Goal: Transaction & Acquisition: Purchase product/service

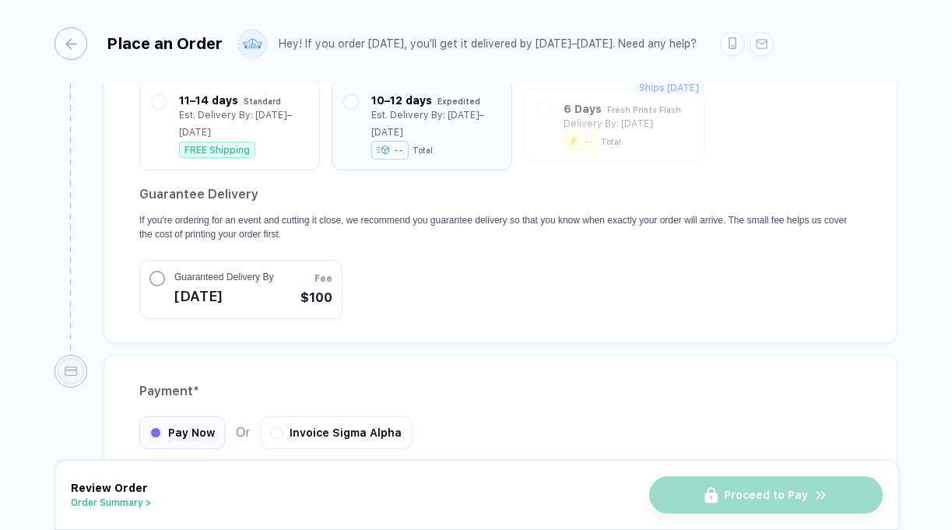
scroll to position [1458, 0]
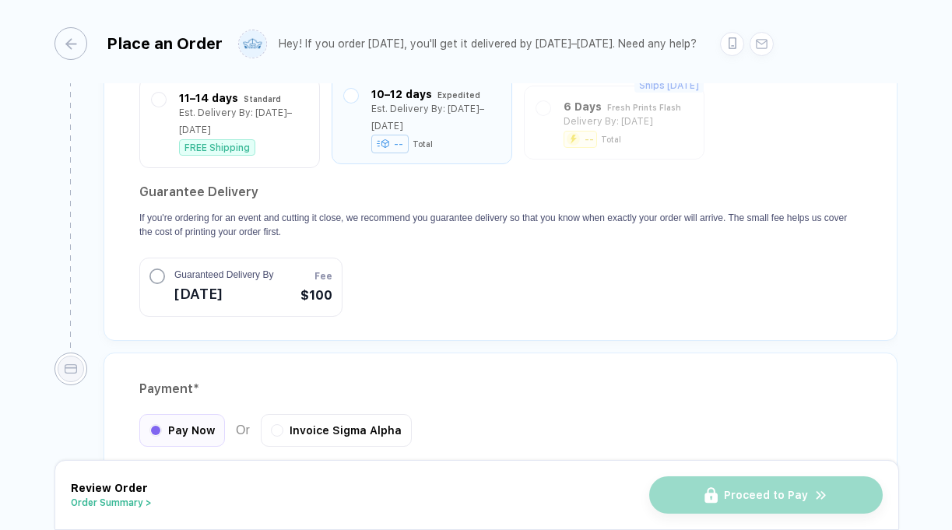
click at [466, 128] on div "Est. Delivery By: [DATE]–[DATE]" at bounding box center [435, 117] width 128 height 34
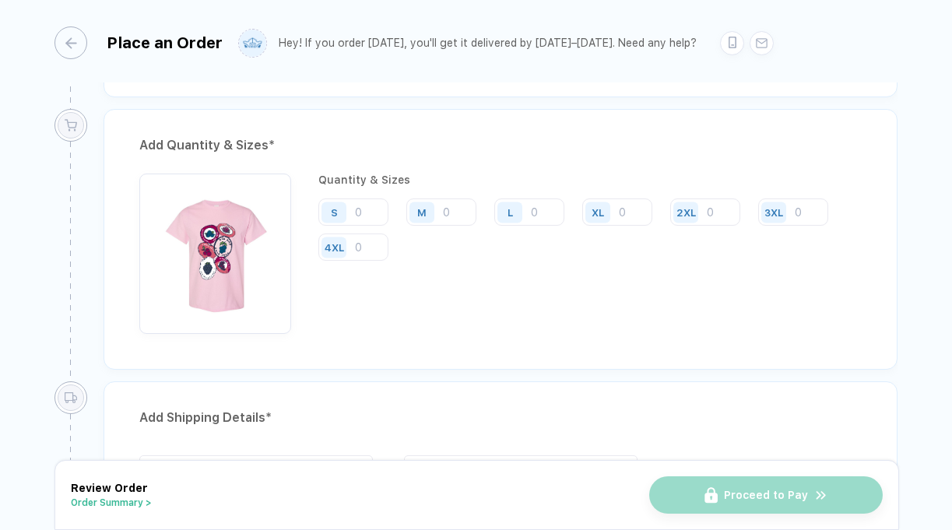
scroll to position [769, 0]
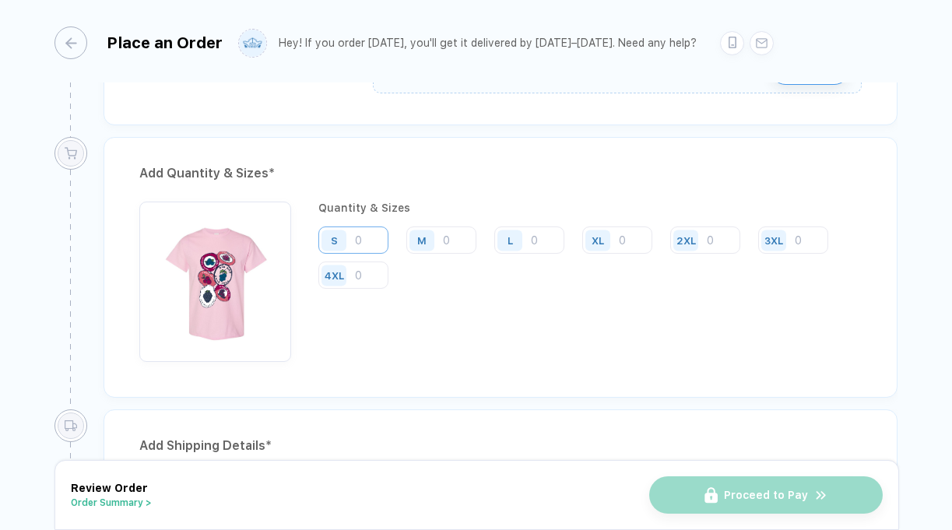
click at [370, 234] on input "number" at bounding box center [353, 240] width 70 height 27
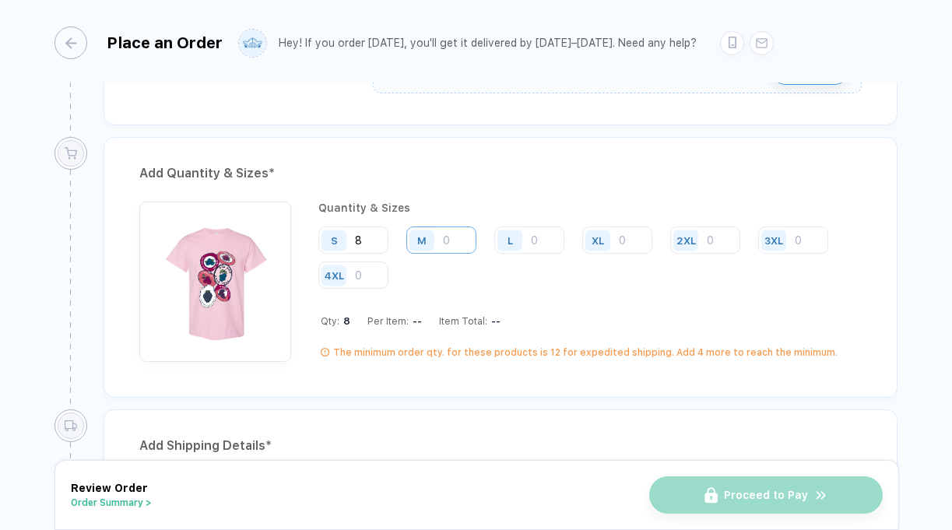
type input "8"
click at [452, 237] on input "number" at bounding box center [441, 240] width 70 height 27
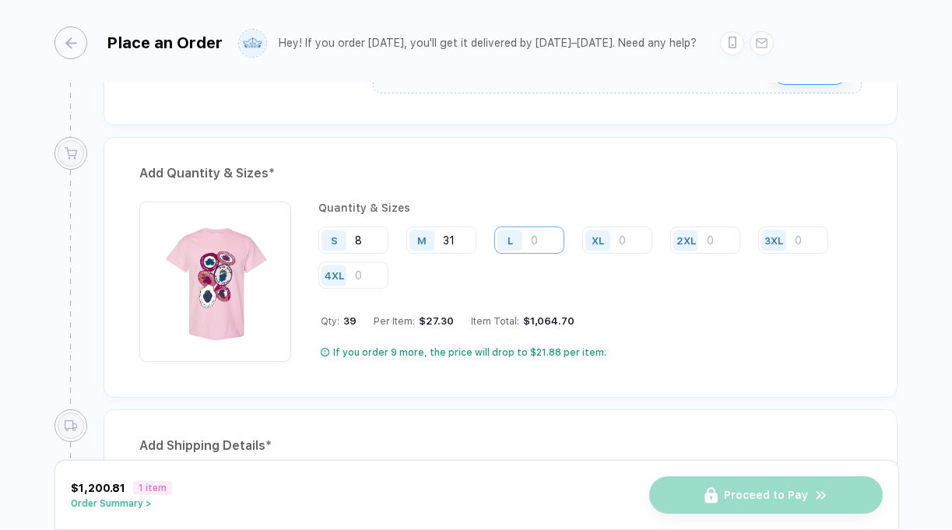
type input "31"
click at [543, 235] on input "number" at bounding box center [529, 240] width 70 height 27
type input "22"
click at [631, 237] on input "number" at bounding box center [617, 240] width 70 height 27
type input "11"
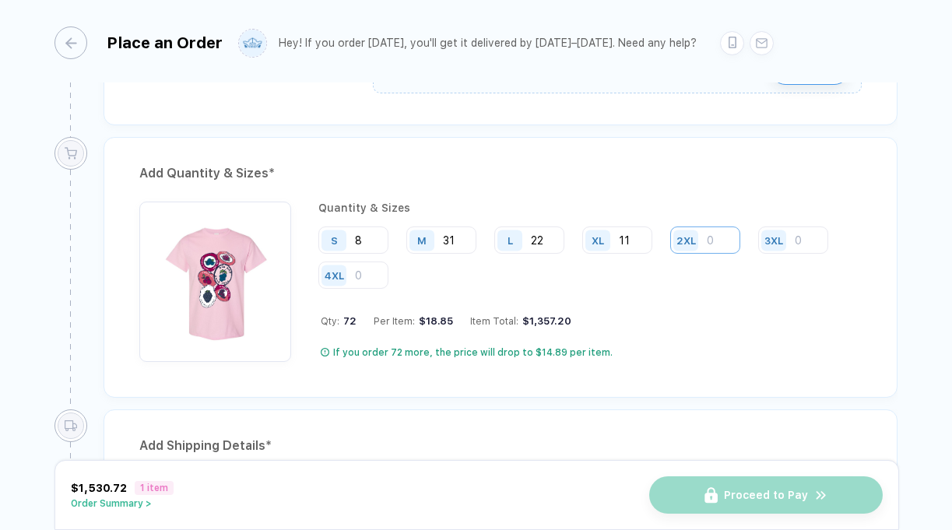
click at [722, 239] on input "number" at bounding box center [705, 240] width 70 height 27
type input "5"
click at [804, 244] on input "number" at bounding box center [793, 240] width 70 height 27
type input "1"
click at [638, 239] on input "11" at bounding box center [617, 240] width 70 height 27
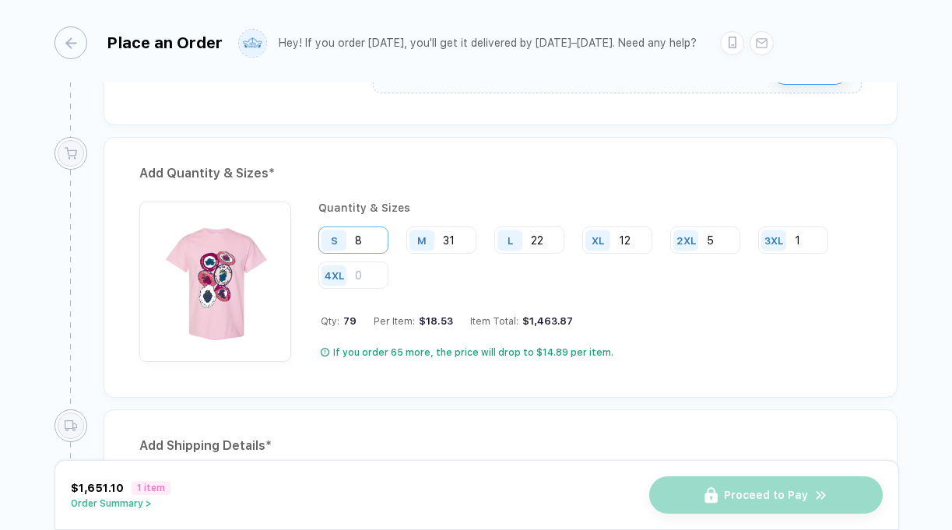
type input "12"
click at [372, 238] on input "8" at bounding box center [353, 240] width 70 height 27
type input "9"
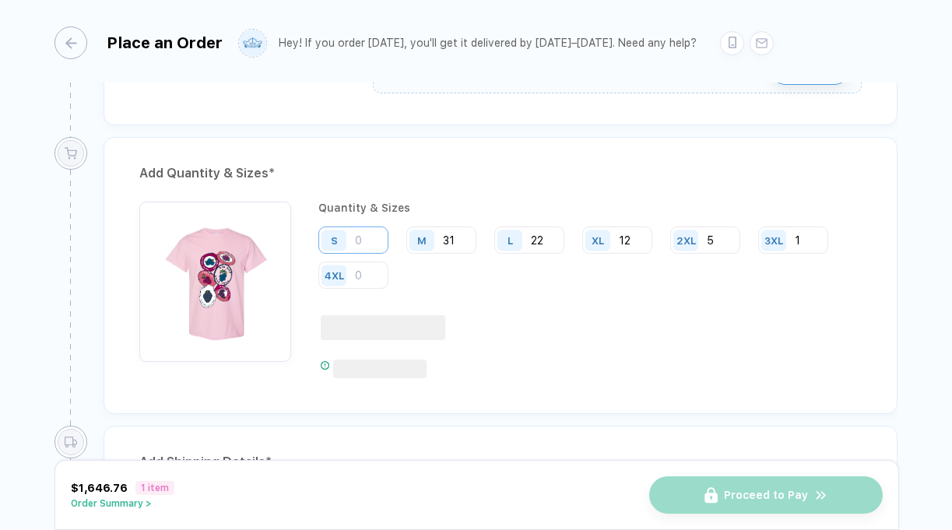
type input "8"
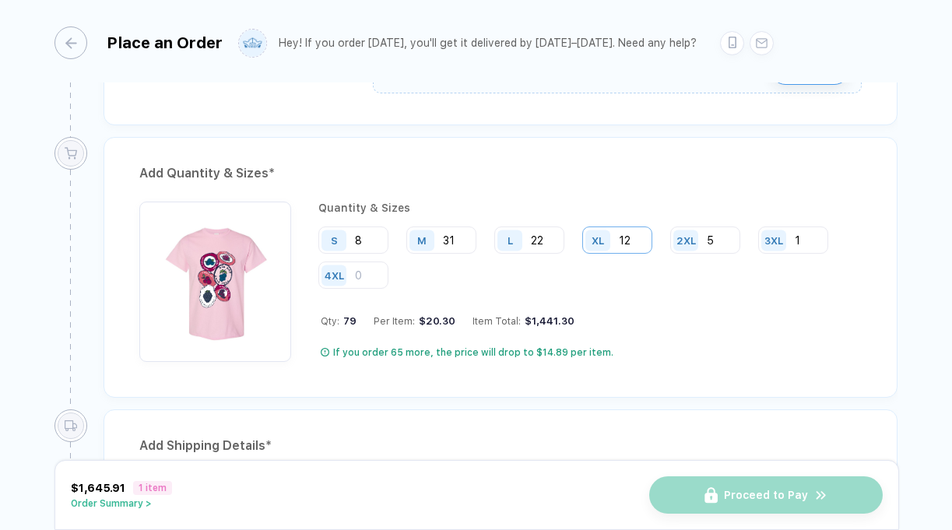
click at [637, 241] on input "12" at bounding box center [617, 240] width 70 height 27
click at [371, 238] on input "8" at bounding box center [353, 240] width 70 height 27
click at [638, 243] on input "12" at bounding box center [617, 240] width 70 height 27
type input "11"
click at [368, 233] on input "8" at bounding box center [353, 240] width 70 height 27
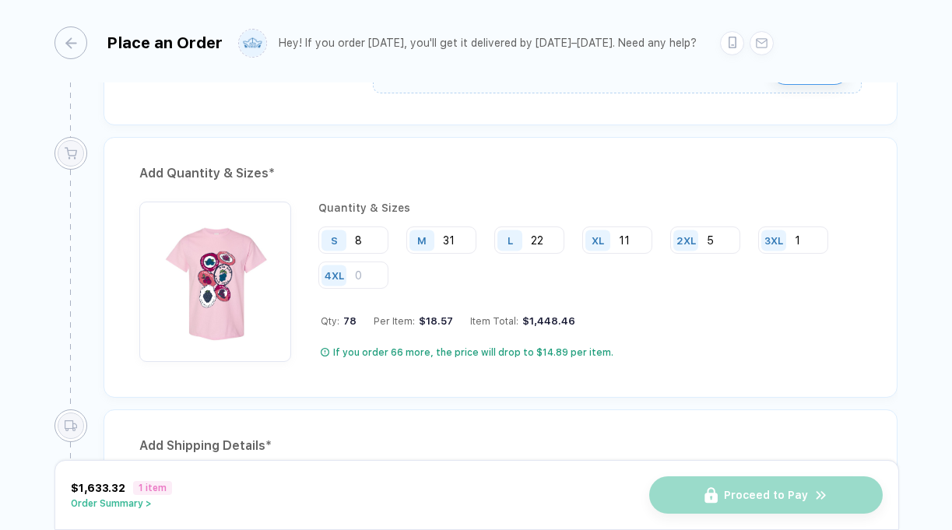
click at [447, 325] on div "$18.57" at bounding box center [434, 321] width 38 height 12
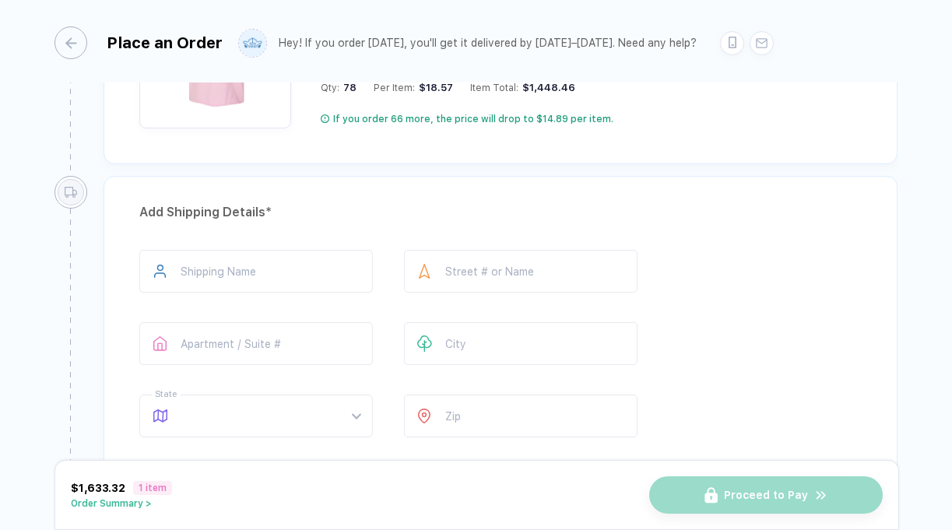
scroll to position [1006, 0]
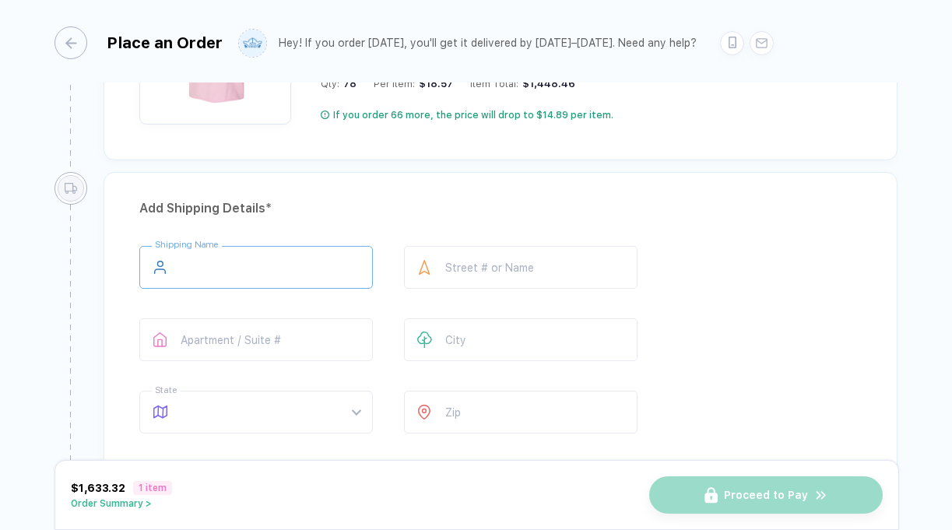
click at [302, 269] on input "text" at bounding box center [256, 267] width 234 height 43
type input "**********"
click at [496, 269] on input "text" at bounding box center [521, 267] width 234 height 43
type input "*"
type input "**********"
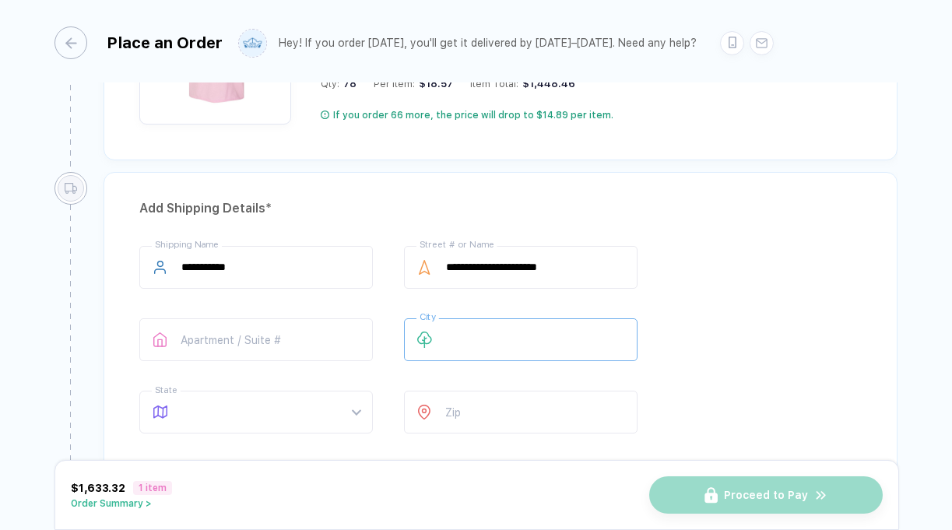
click at [511, 324] on input "text" at bounding box center [521, 339] width 234 height 43
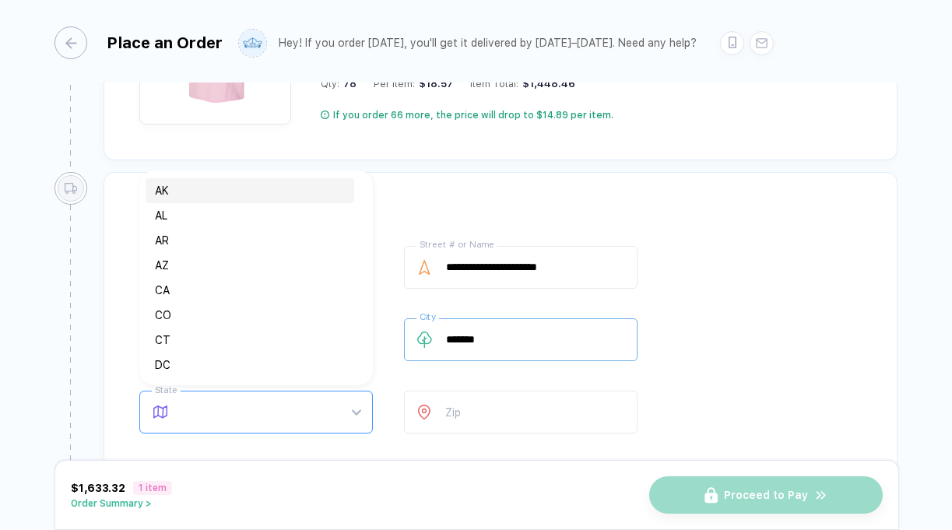
click at [260, 398] on span at bounding box center [270, 412] width 179 height 41
type input "*******"
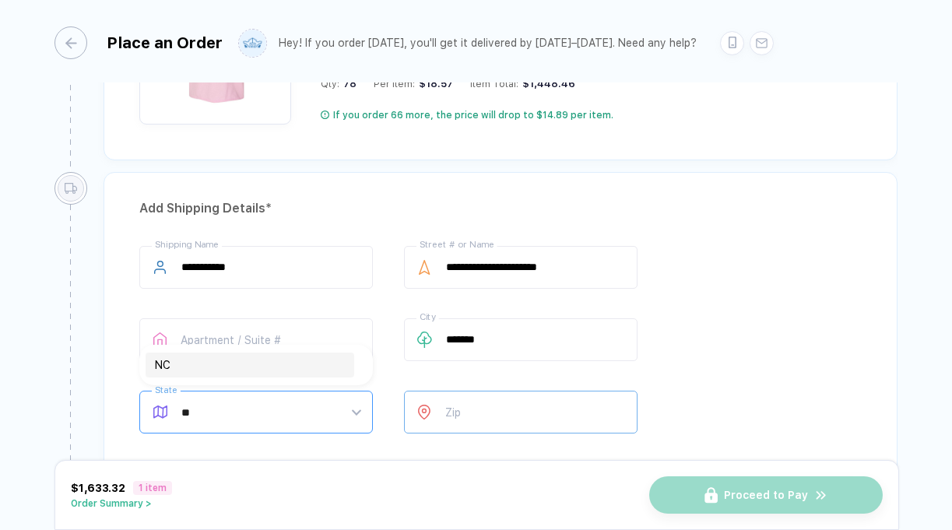
type input "**"
click at [469, 412] on input "number" at bounding box center [521, 412] width 234 height 43
click at [266, 412] on span at bounding box center [270, 412] width 179 height 41
type input "*****"
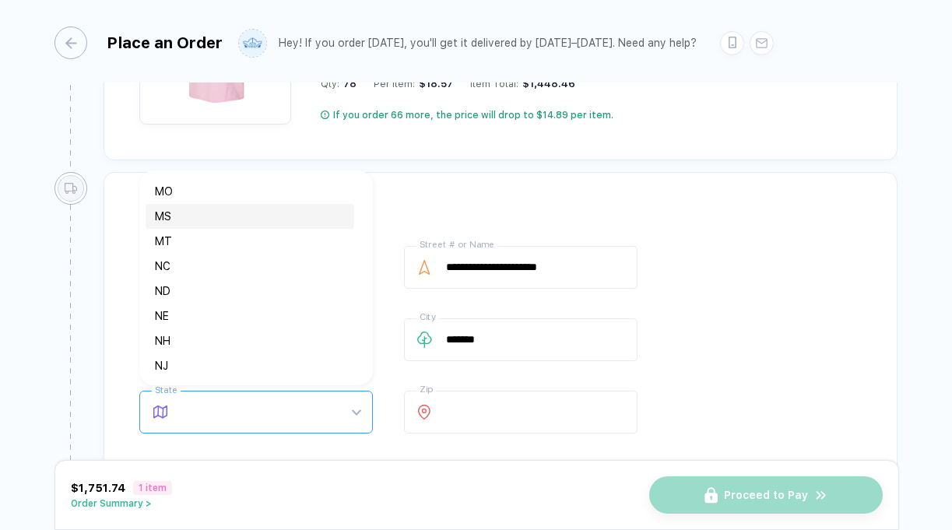
scroll to position [591, 0]
click at [179, 262] on div "NC" at bounding box center [250, 266] width 190 height 17
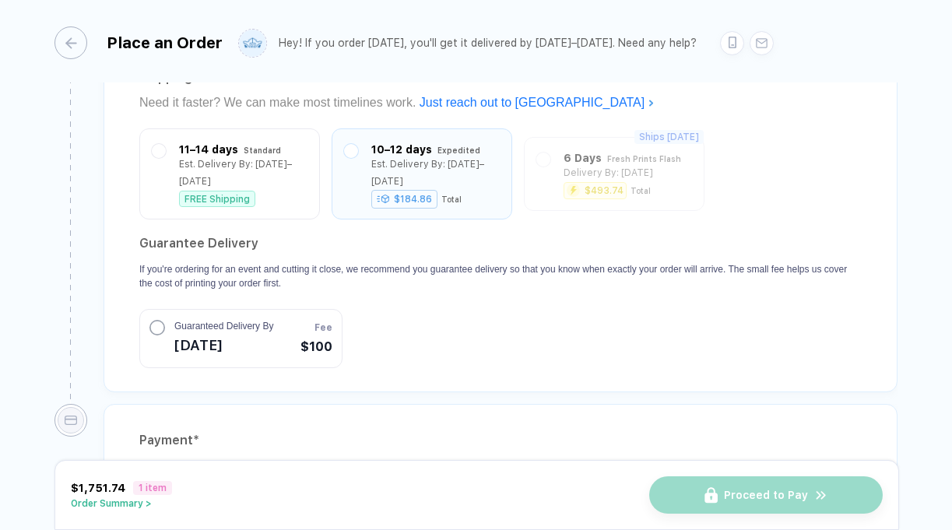
scroll to position [1415, 0]
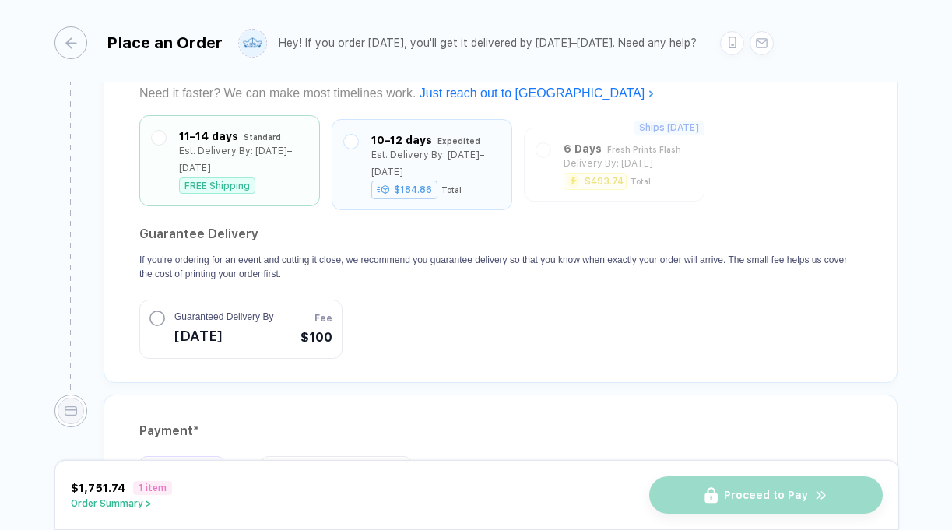
click at [266, 181] on div "FREE Shipping" at bounding box center [243, 186] width 128 height 16
click at [367, 174] on div "10–12 days Expedited Est. Delivery By: [DATE]–[DATE] $184.86 Total" at bounding box center [422, 161] width 156 height 66
click at [246, 184] on div "FREE Shipping" at bounding box center [217, 186] width 76 height 16
click at [230, 339] on span "[DATE]" at bounding box center [223, 334] width 99 height 25
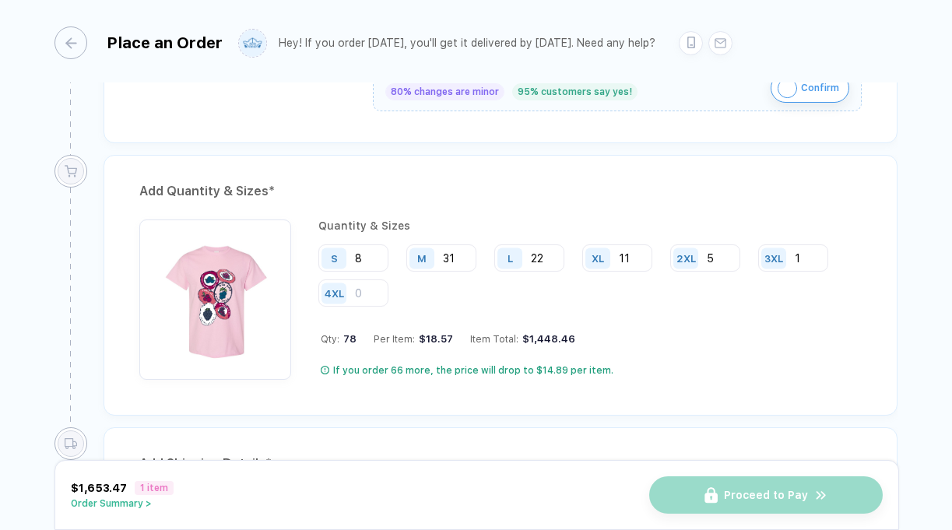
scroll to position [752, 0]
click at [375, 260] on input "8" at bounding box center [353, 256] width 70 height 27
click at [637, 259] on input "11" at bounding box center [617, 256] width 70 height 27
click at [371, 255] on input "8" at bounding box center [353, 256] width 70 height 27
click at [639, 259] on input "12" at bounding box center [617, 256] width 70 height 27
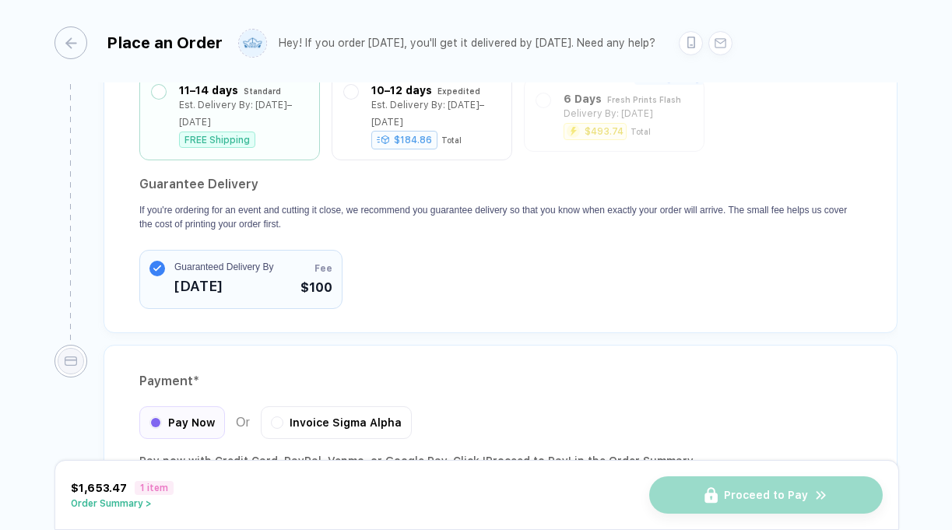
scroll to position [1470, 0]
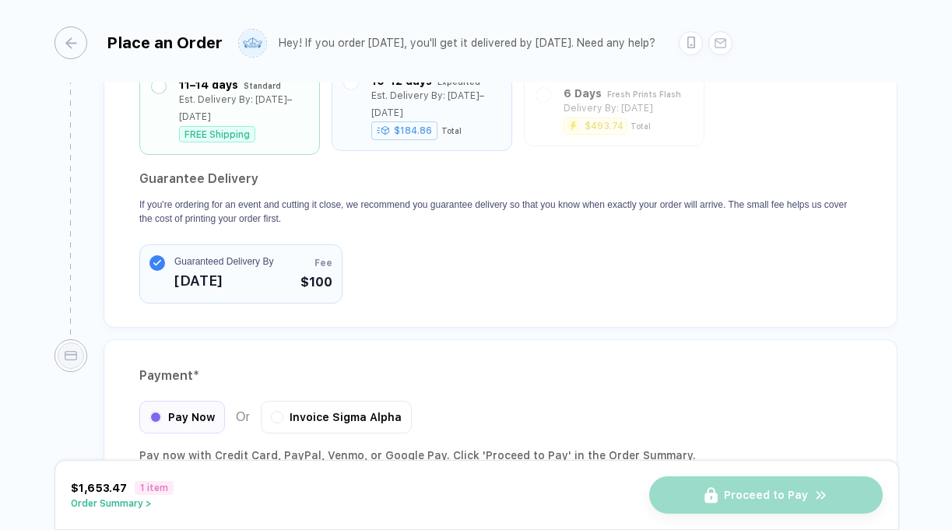
type input "11"
click at [434, 106] on div "Est. Delivery By: [DATE]–[DATE]" at bounding box center [435, 104] width 128 height 34
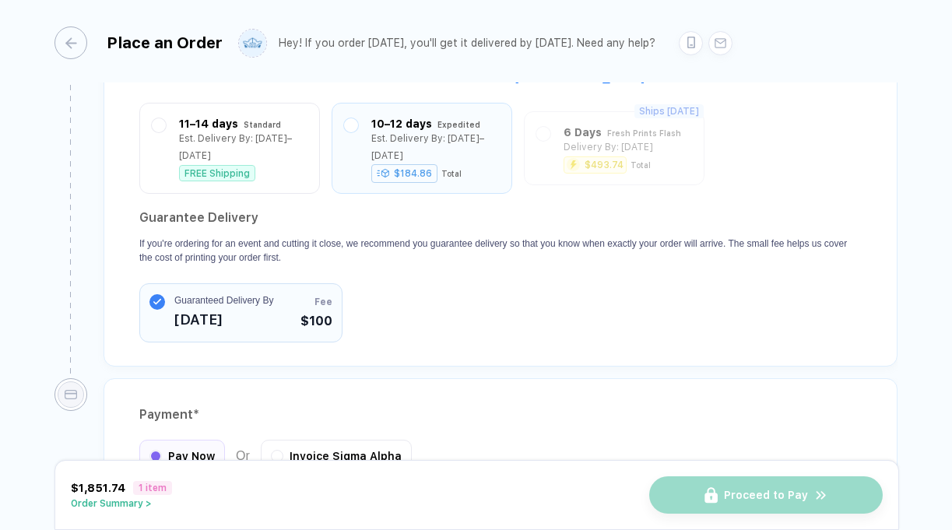
scroll to position [1429, 0]
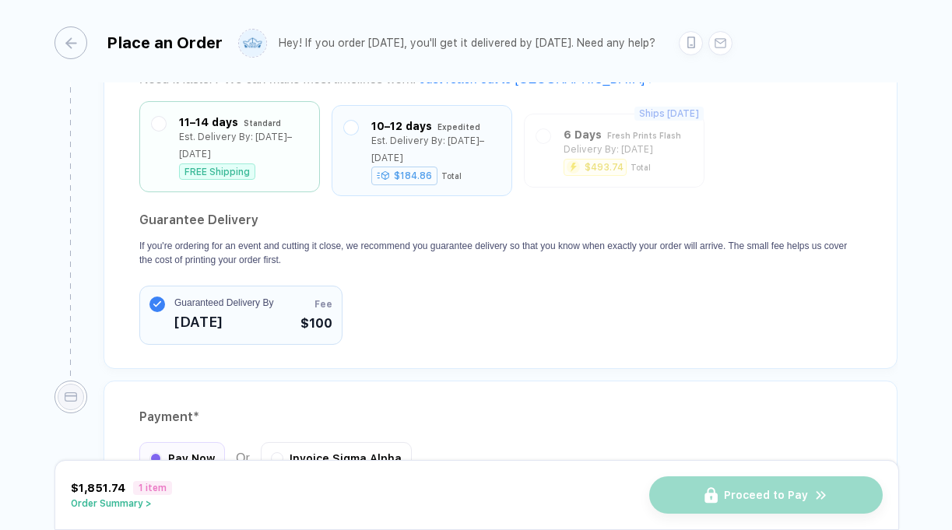
click at [263, 144] on div "Est. Delivery By: [DATE]–[DATE]" at bounding box center [243, 145] width 128 height 34
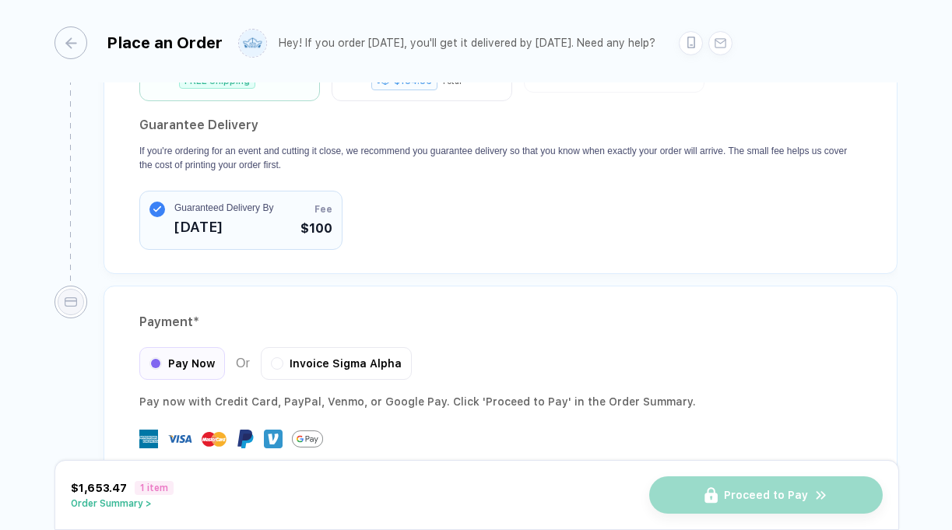
scroll to position [1566, 0]
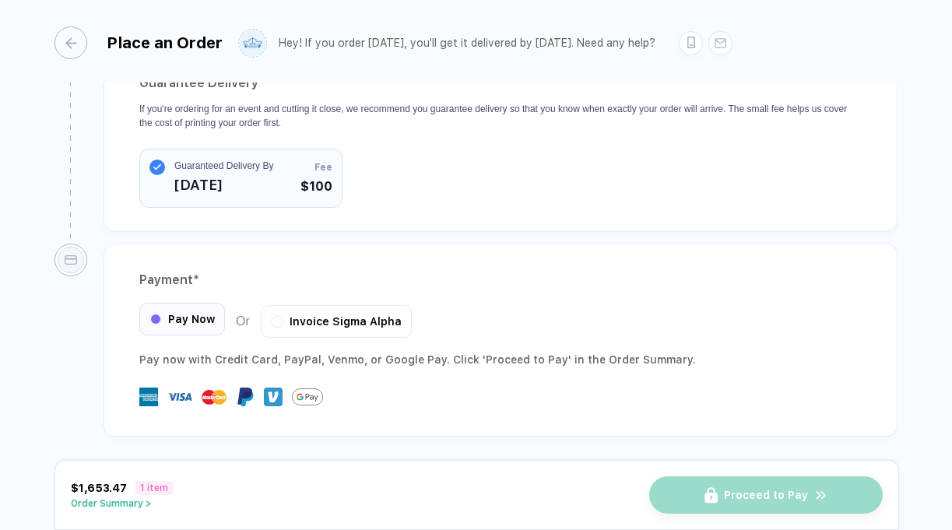
click at [173, 319] on span "Pay Now" at bounding box center [191, 319] width 47 height 12
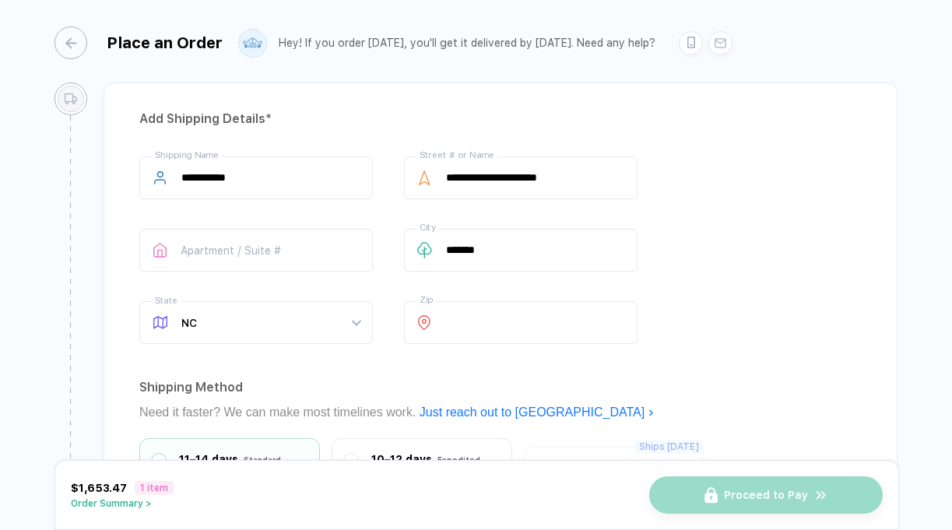
scroll to position [1094, 0]
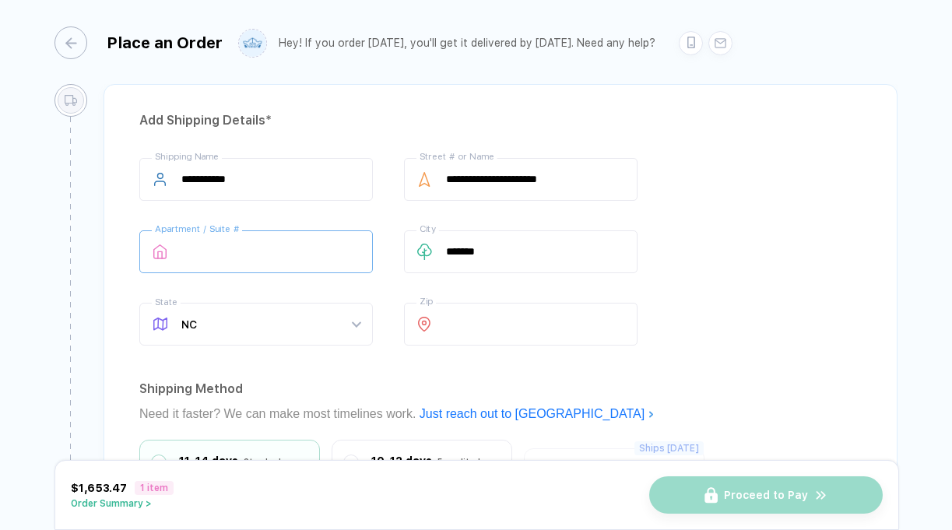
click at [281, 240] on input "text" at bounding box center [256, 251] width 234 height 43
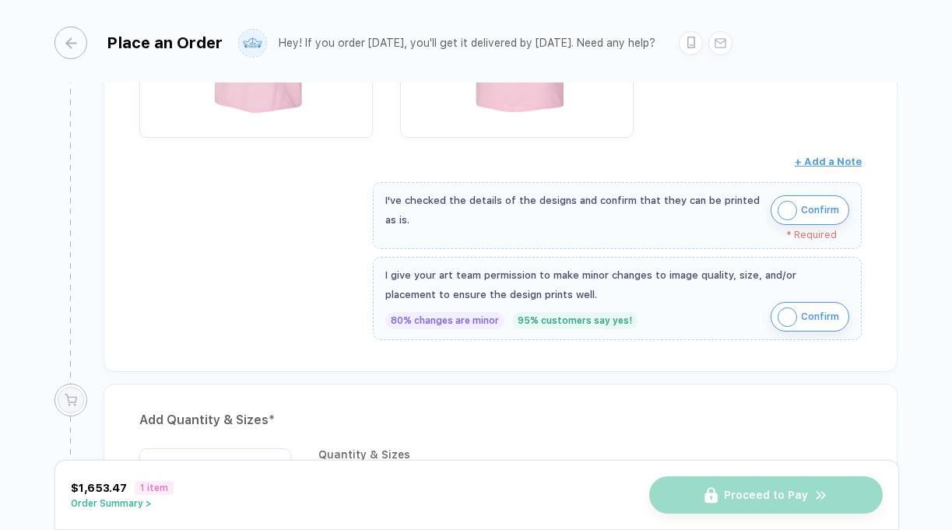
scroll to position [512, 0]
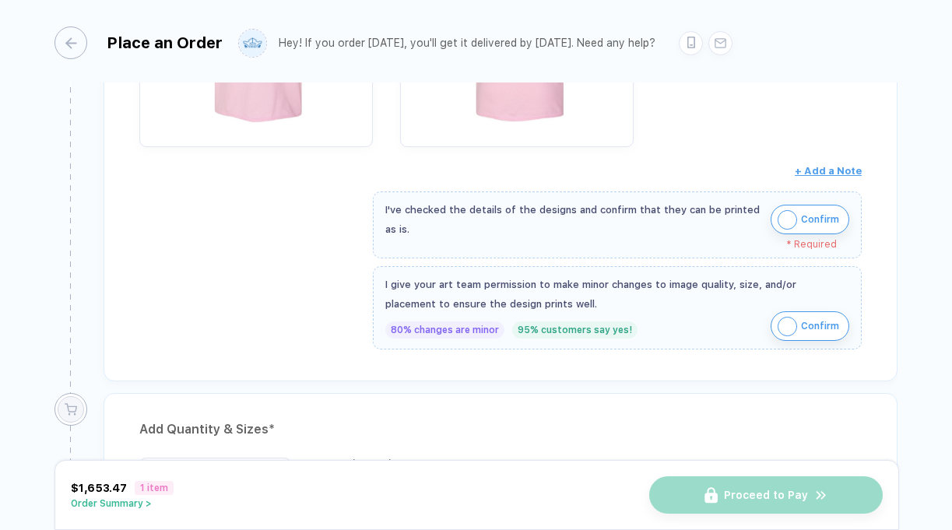
click at [801, 227] on span "Confirm" at bounding box center [820, 219] width 38 height 25
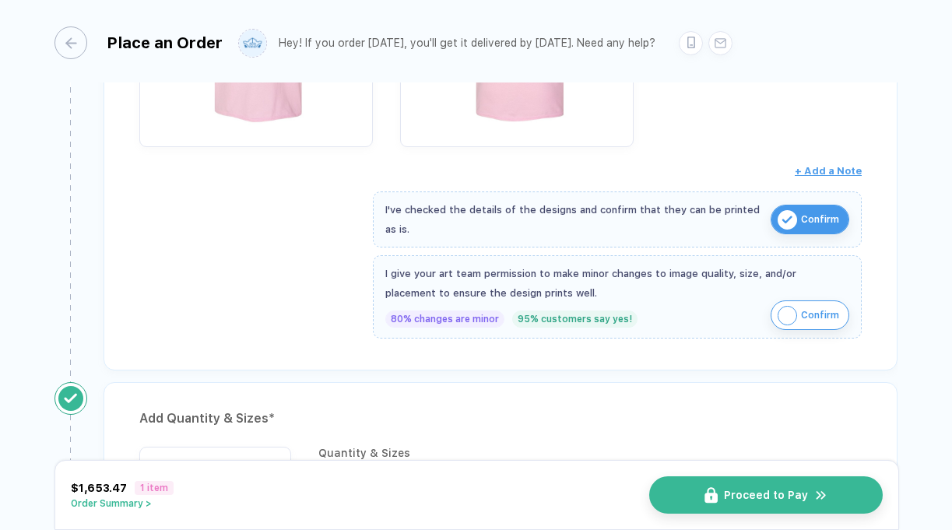
click at [793, 316] on img "button" at bounding box center [787, 315] width 19 height 19
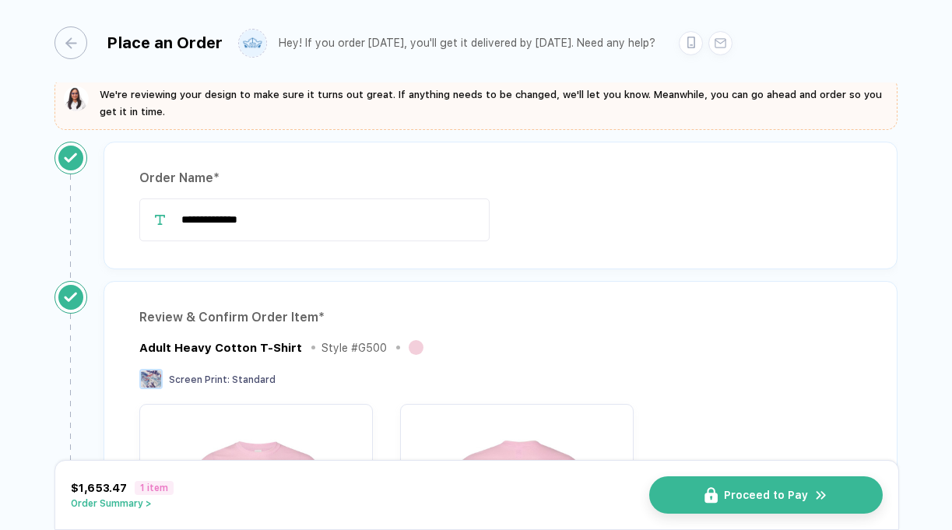
scroll to position [0, 0]
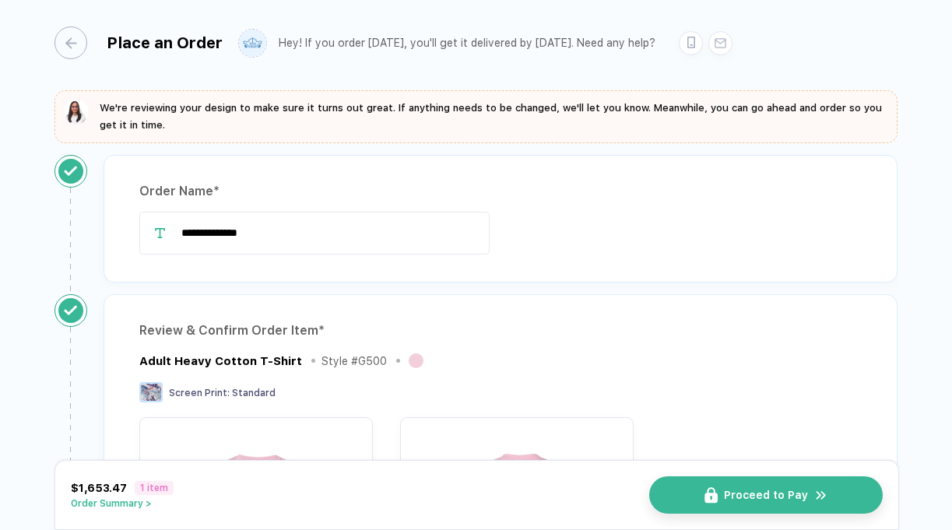
click at [179, 230] on div at bounding box center [159, 233] width 41 height 43
click at [182, 230] on input "**********" at bounding box center [314, 233] width 350 height 43
click at [312, 236] on input "**********" at bounding box center [314, 233] width 350 height 43
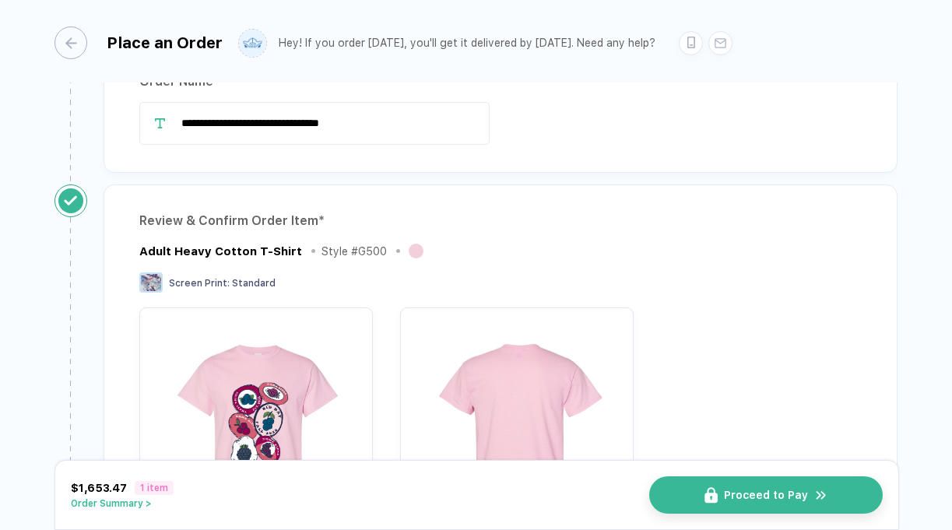
scroll to position [112, 0]
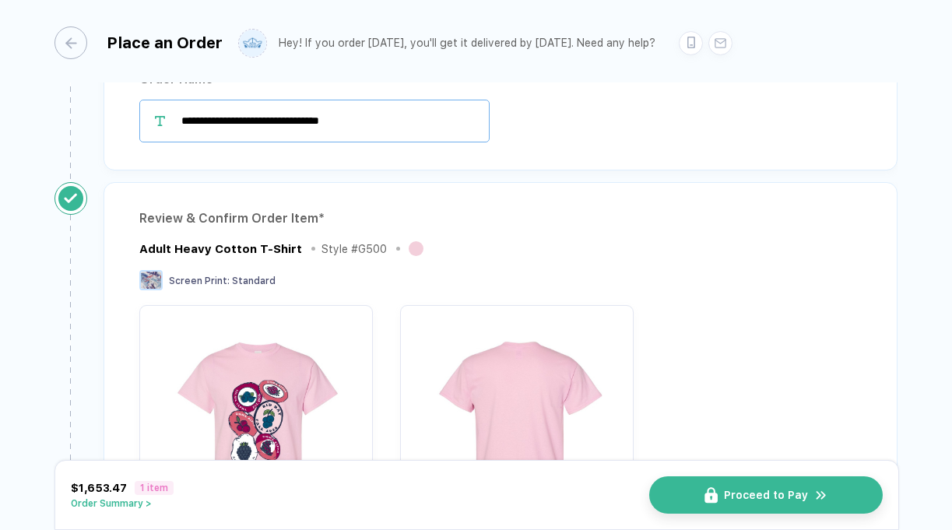
click at [423, 121] on input "**********" at bounding box center [314, 121] width 350 height 43
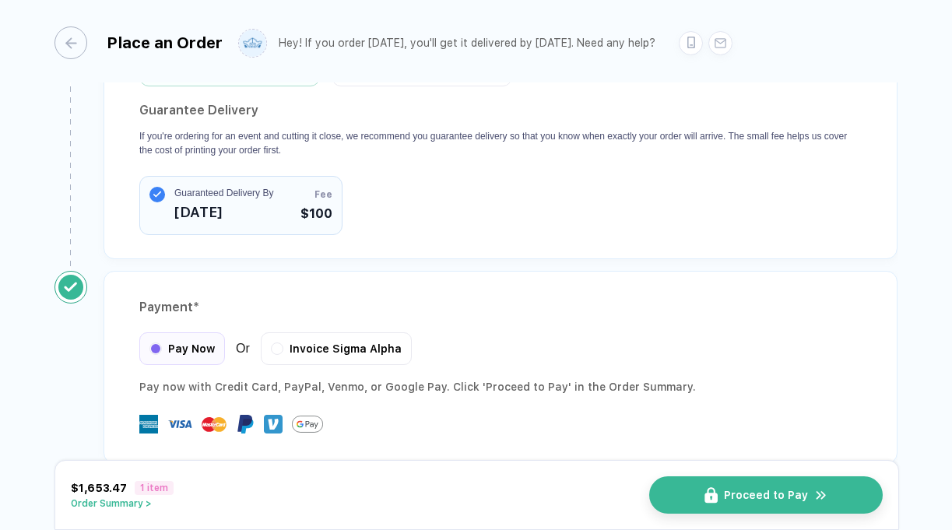
scroll to position [1555, 0]
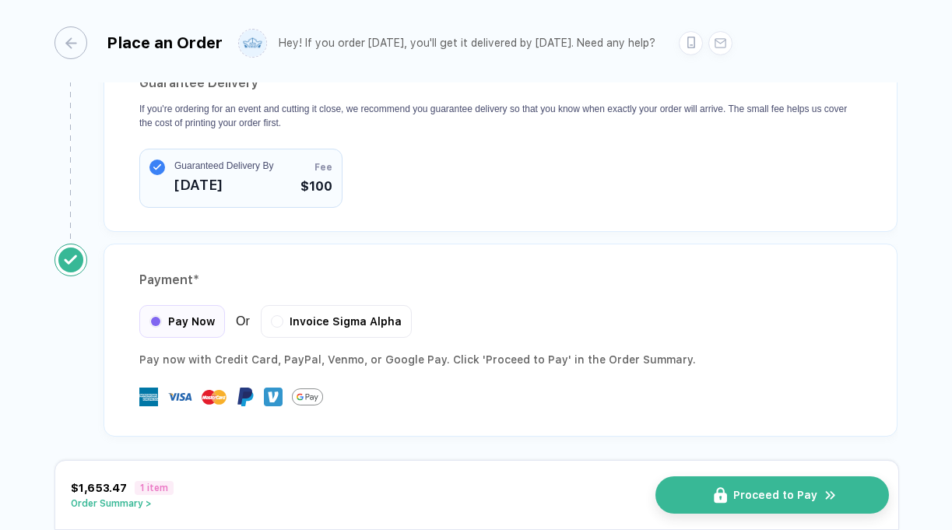
type input "**********"
click at [735, 492] on span "Proceed to Pay" at bounding box center [775, 495] width 84 height 12
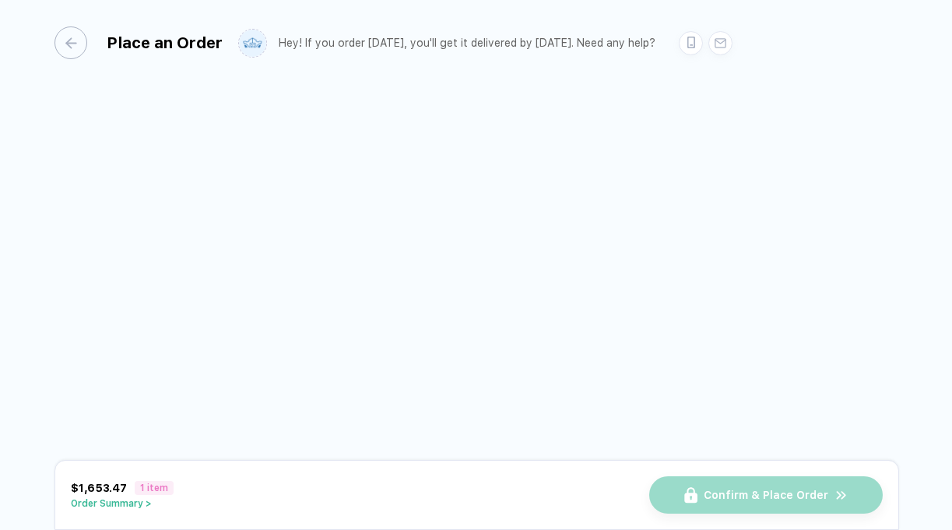
scroll to position [2, 0]
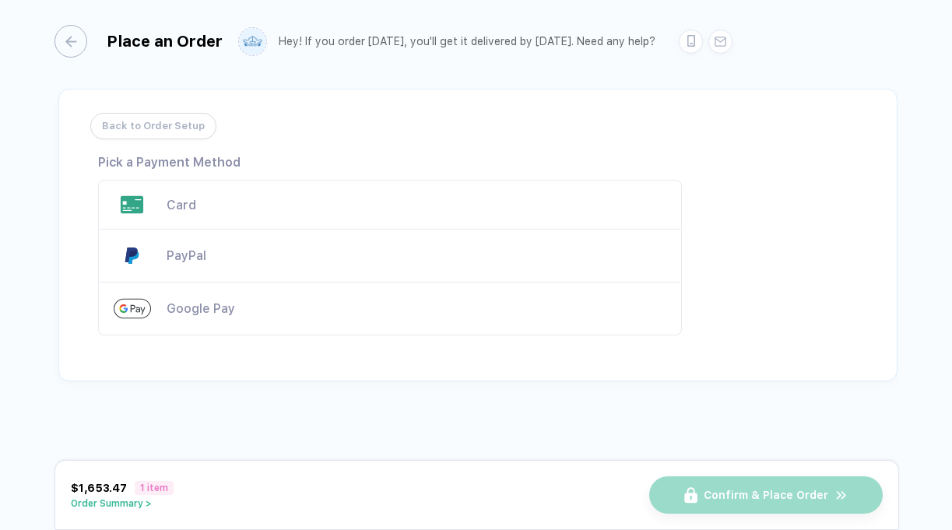
click at [202, 125] on span "Back to Order Setup" at bounding box center [153, 126] width 103 height 25
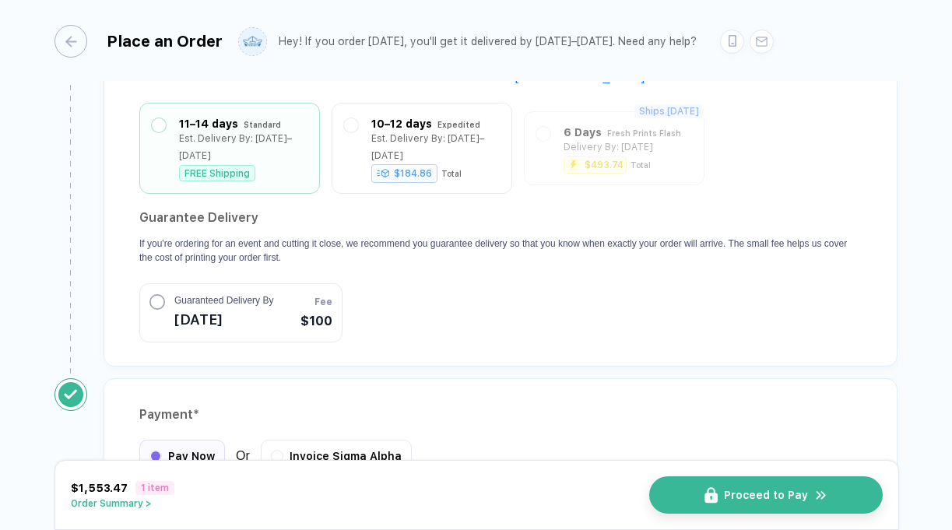
scroll to position [1393, 0]
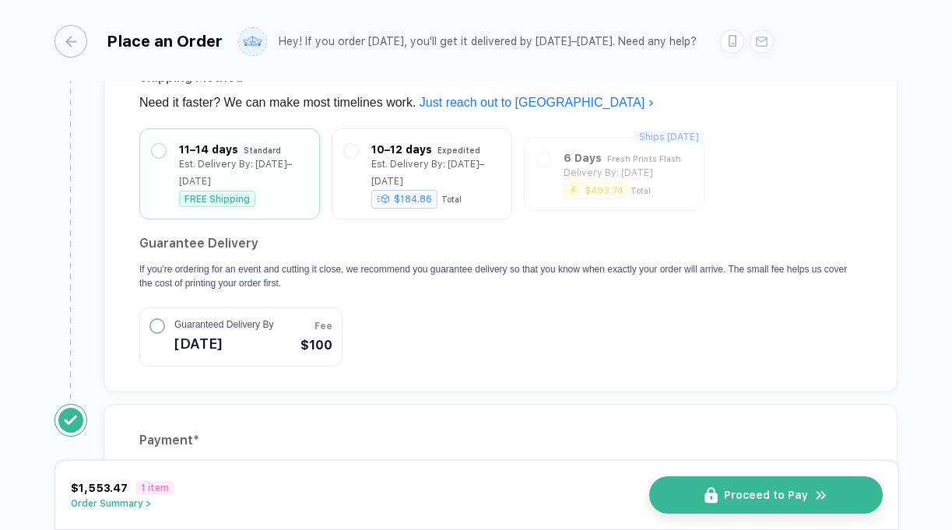
click at [195, 323] on span "Guaranteed Delivery By" at bounding box center [223, 325] width 99 height 14
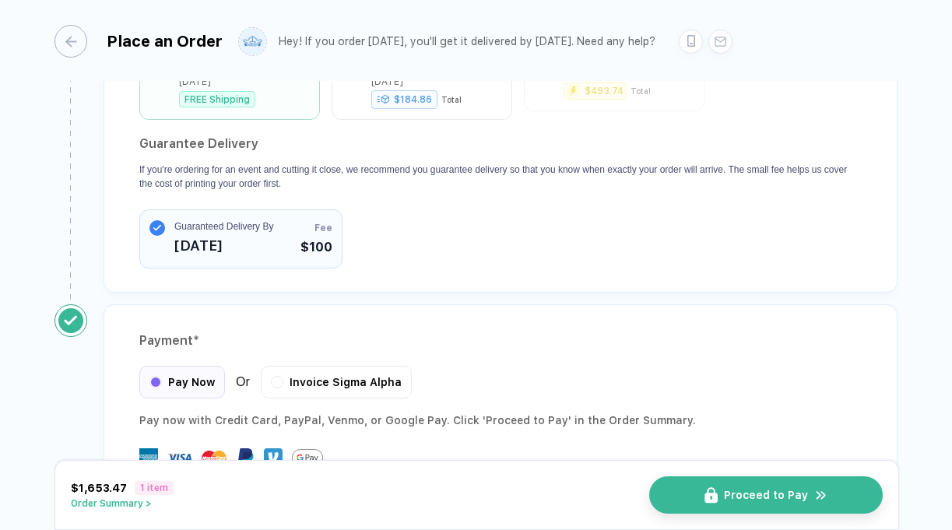
scroll to position [1555, 0]
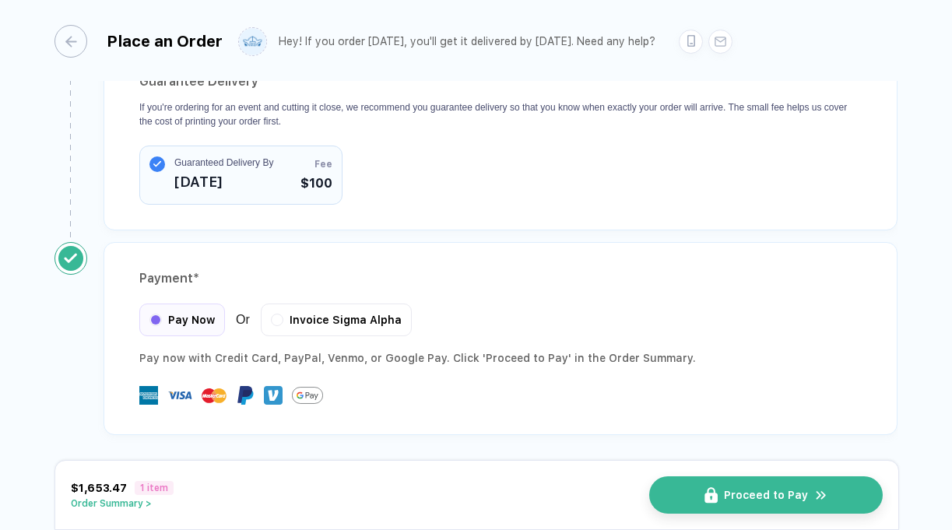
click at [224, 160] on span "Guaranteed Delivery By" at bounding box center [223, 163] width 99 height 14
click at [284, 171] on button "Guaranteed Delivery By [DATE] Fee $100" at bounding box center [240, 175] width 203 height 59
click at [740, 492] on span "Proceed to Pay" at bounding box center [775, 495] width 84 height 12
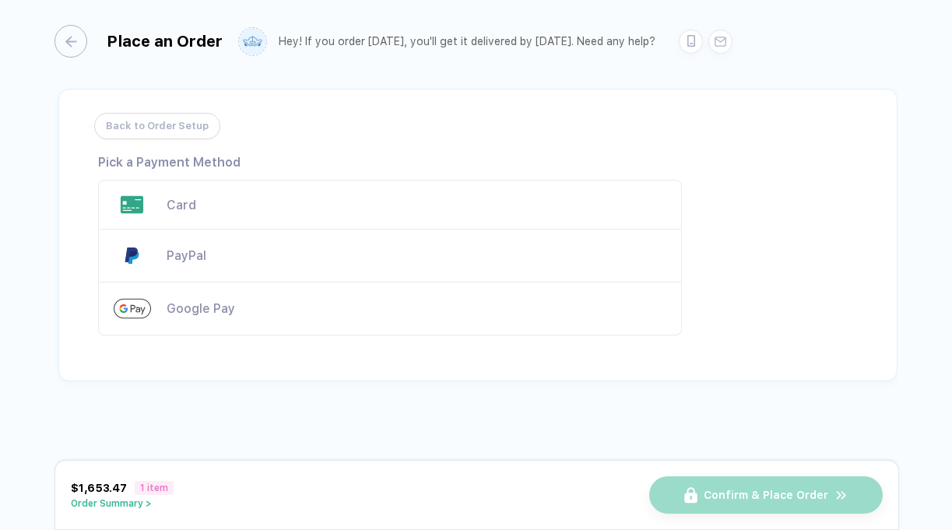
click at [187, 213] on div "Card" at bounding box center [390, 205] width 584 height 50
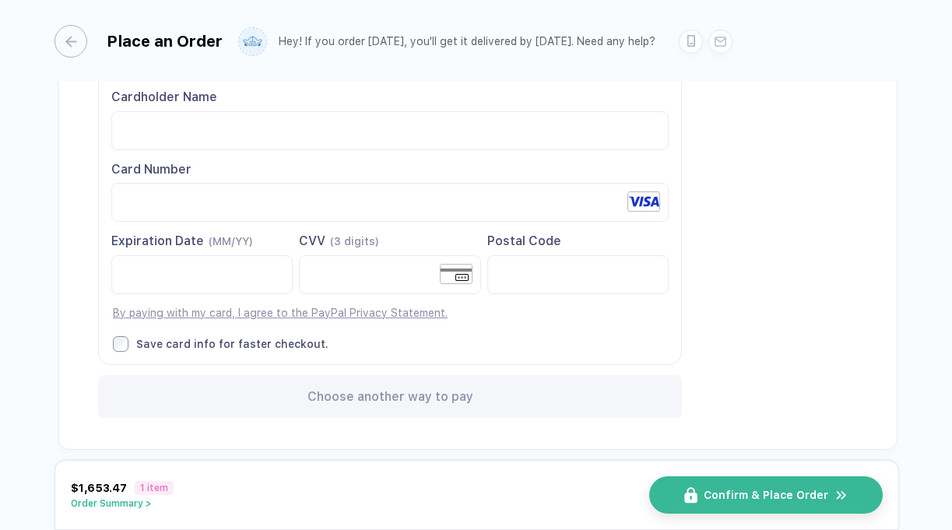
scroll to position [163, 0]
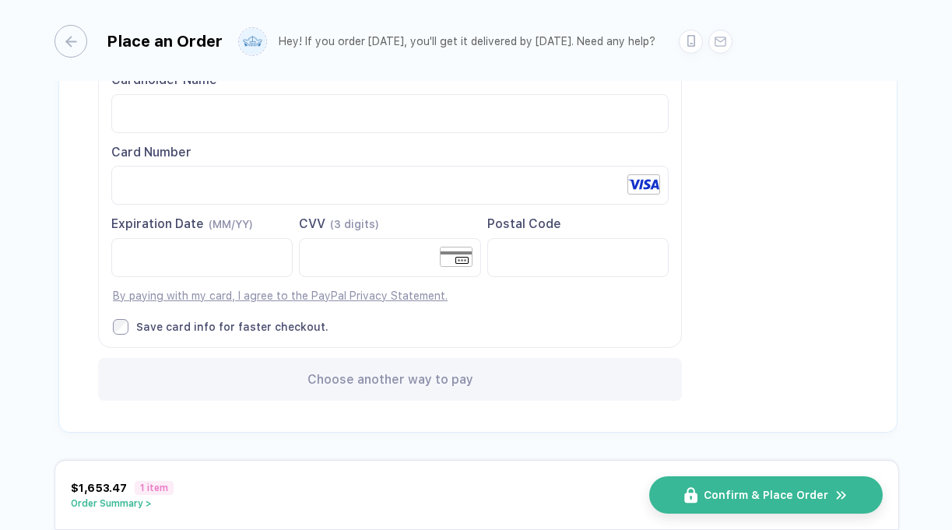
click at [132, 508] on button "Order Summary >" at bounding box center [122, 503] width 103 height 11
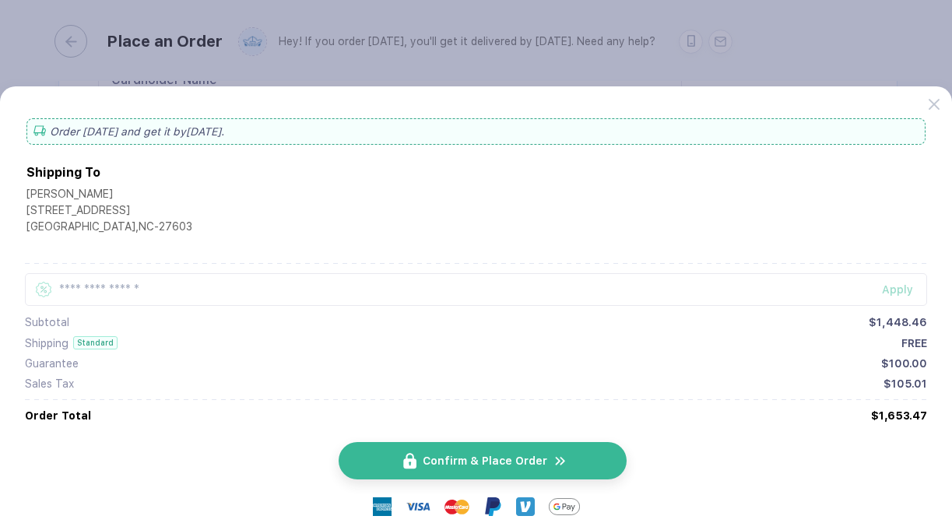
click at [547, 463] on button "Confirm & Place Order" at bounding box center [483, 460] width 288 height 37
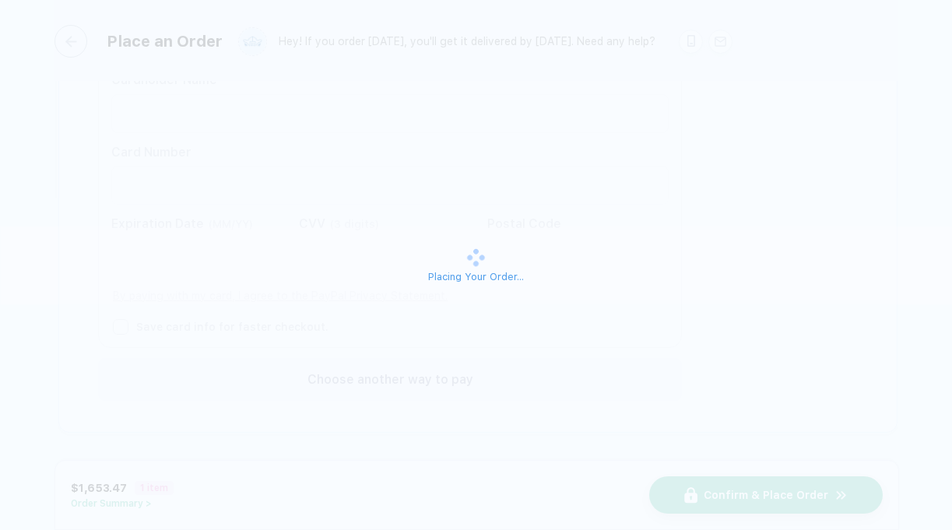
scroll to position [0, 0]
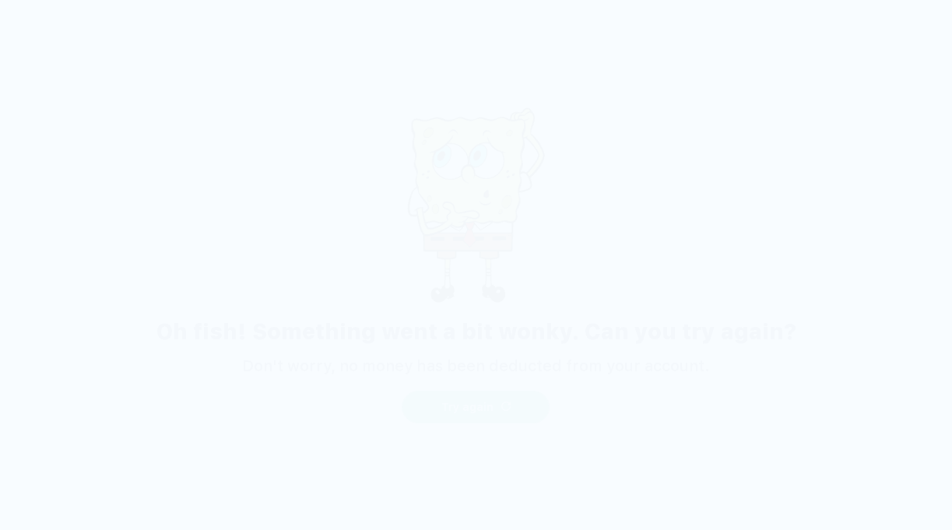
click at [491, 412] on span "Try again" at bounding box center [467, 407] width 52 height 12
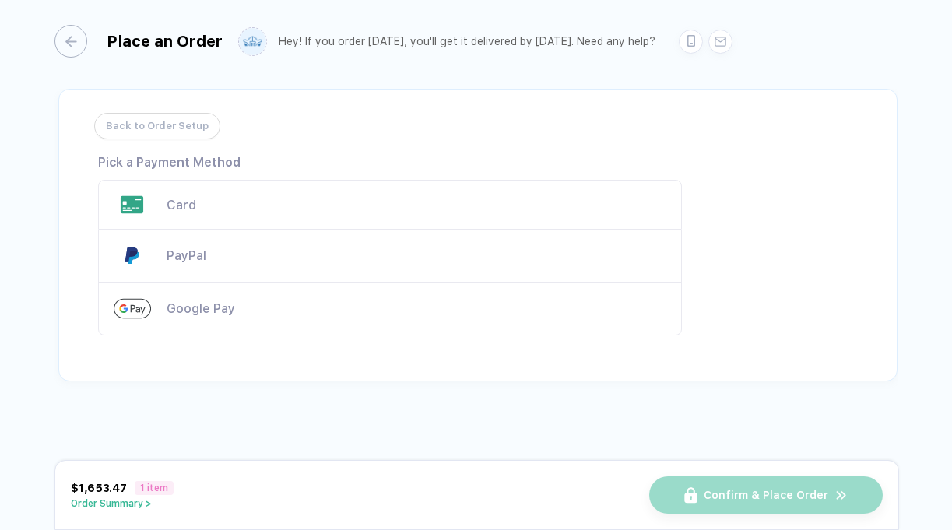
click at [301, 205] on div "Card" at bounding box center [417, 205] width 500 height 15
